Goal: Task Accomplishment & Management: Use online tool/utility

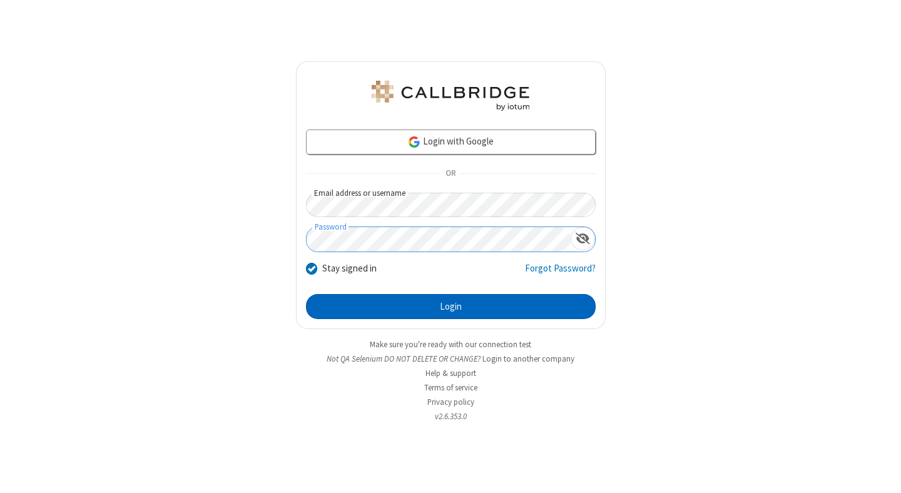
click at [450, 306] on button "Login" at bounding box center [451, 306] width 290 height 25
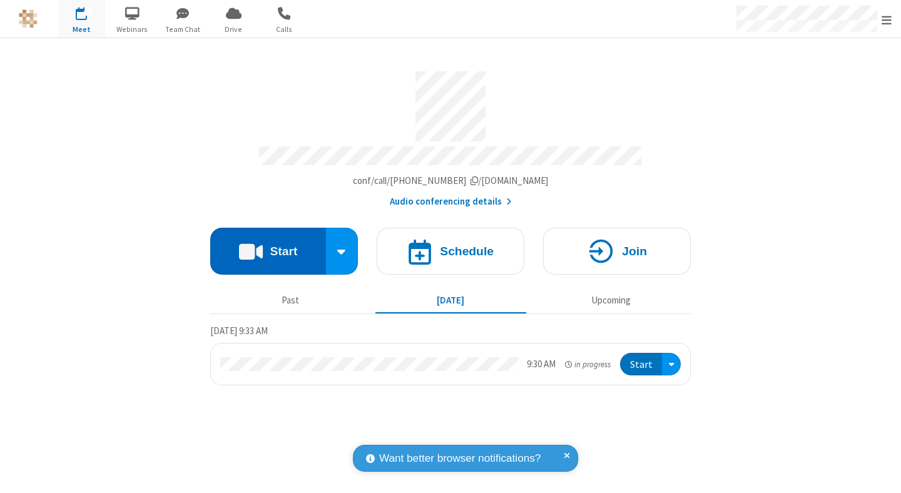
click at [268, 245] on button "Start" at bounding box center [268, 251] width 116 height 47
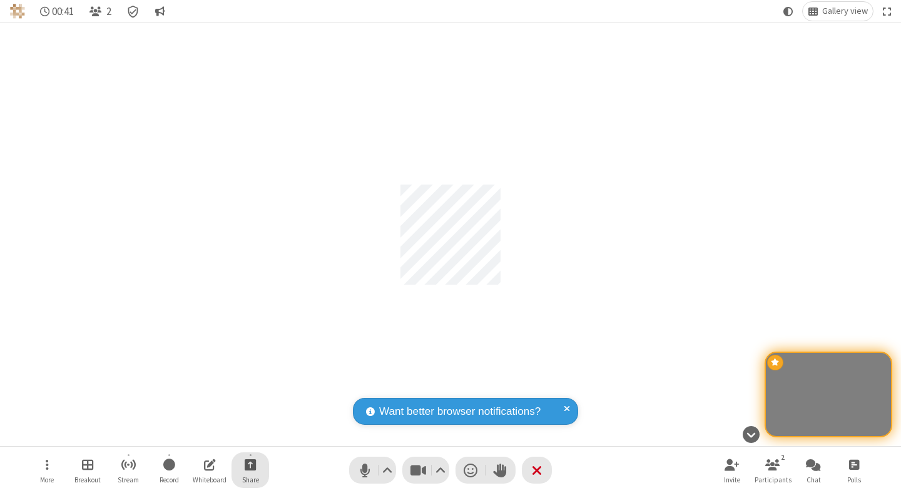
click at [250, 464] on span "Start sharing" at bounding box center [251, 465] width 12 height 16
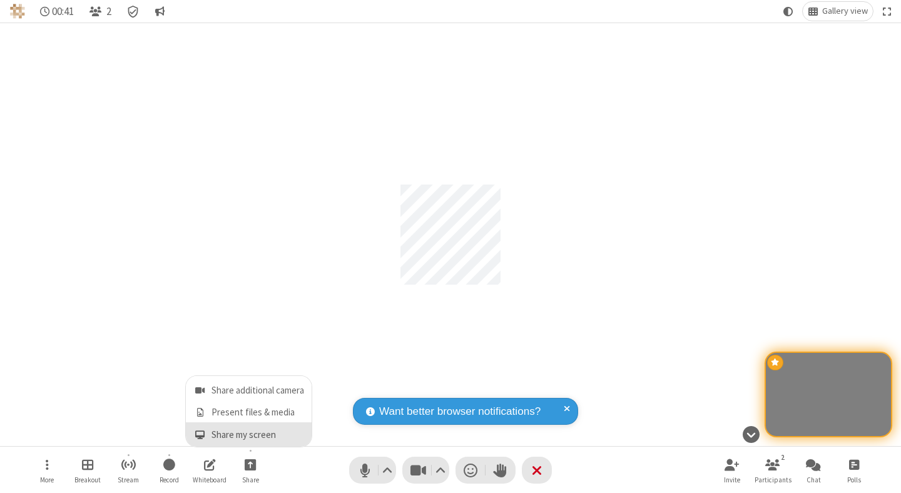
click at [199, 434] on span "Share my screen" at bounding box center [200, 435] width 14 height 11
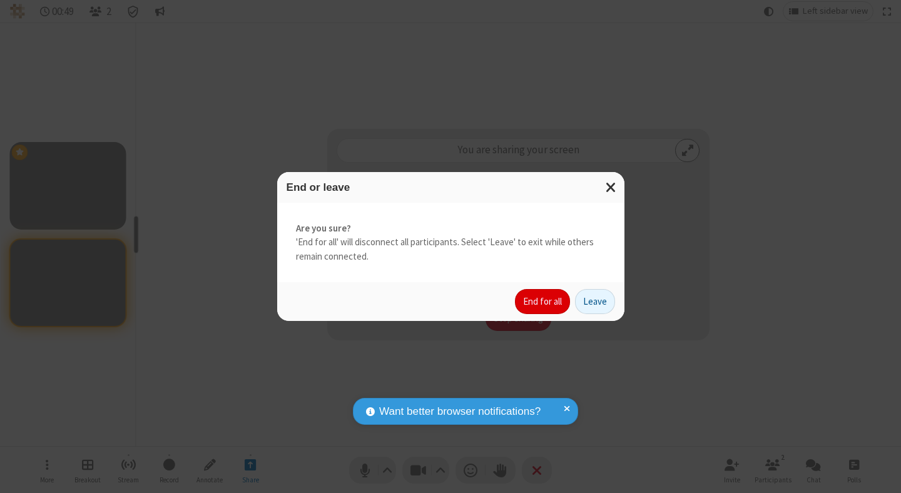
click at [543, 301] on button "End for all" at bounding box center [542, 301] width 55 height 25
